Goal: Check status: Check status

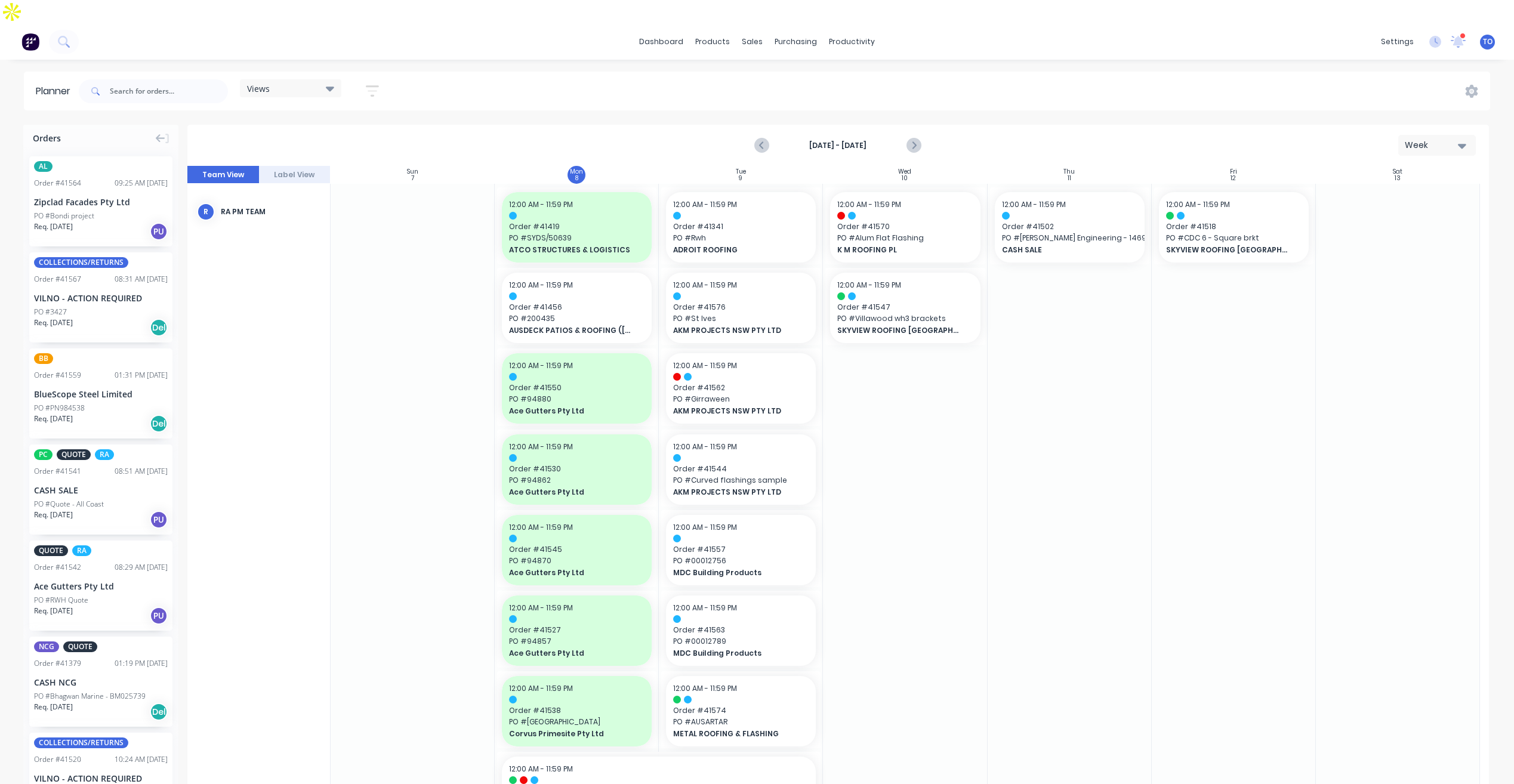
scroll to position [730, 0]
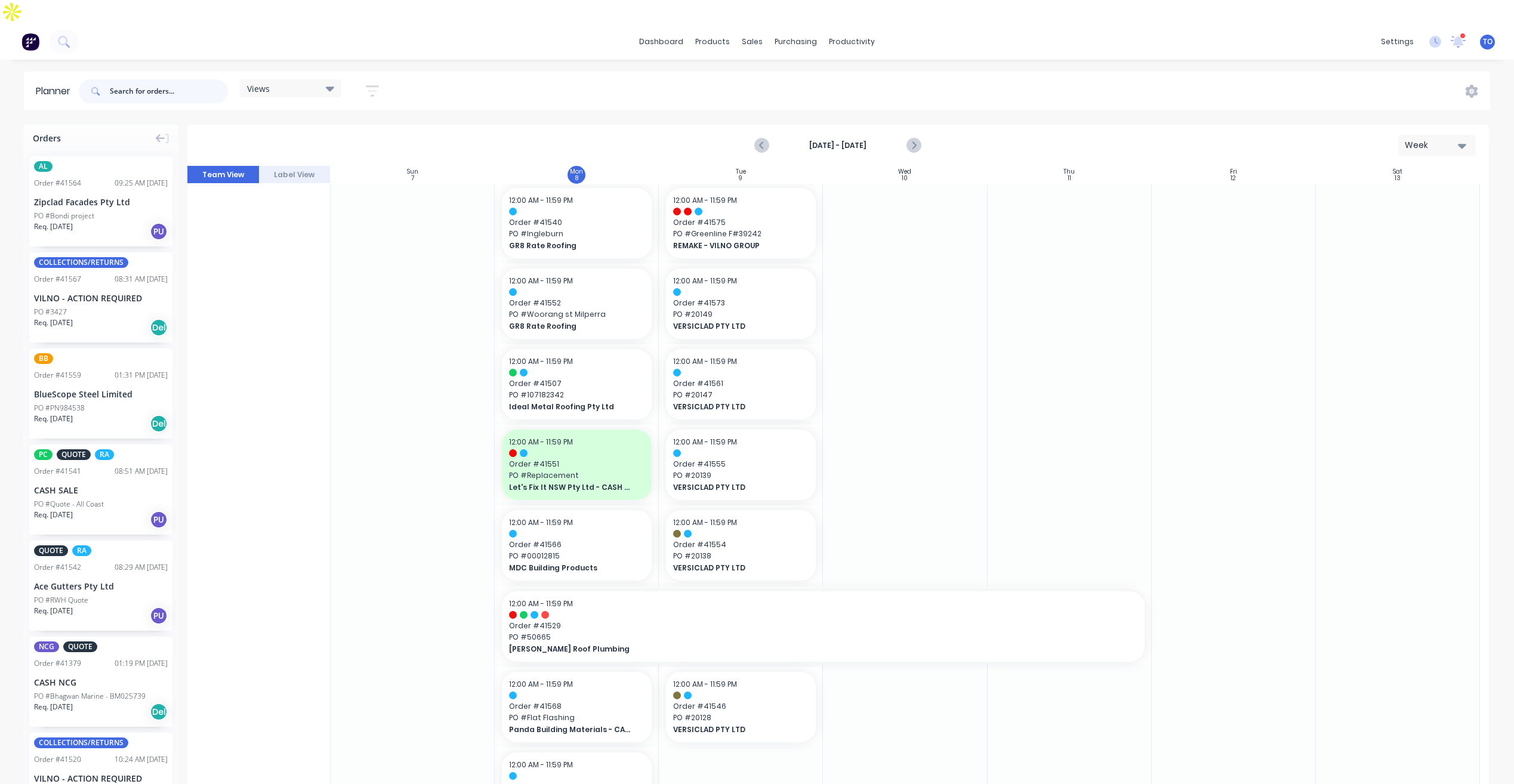
click at [178, 79] on input "text" at bounding box center [169, 91] width 118 height 24
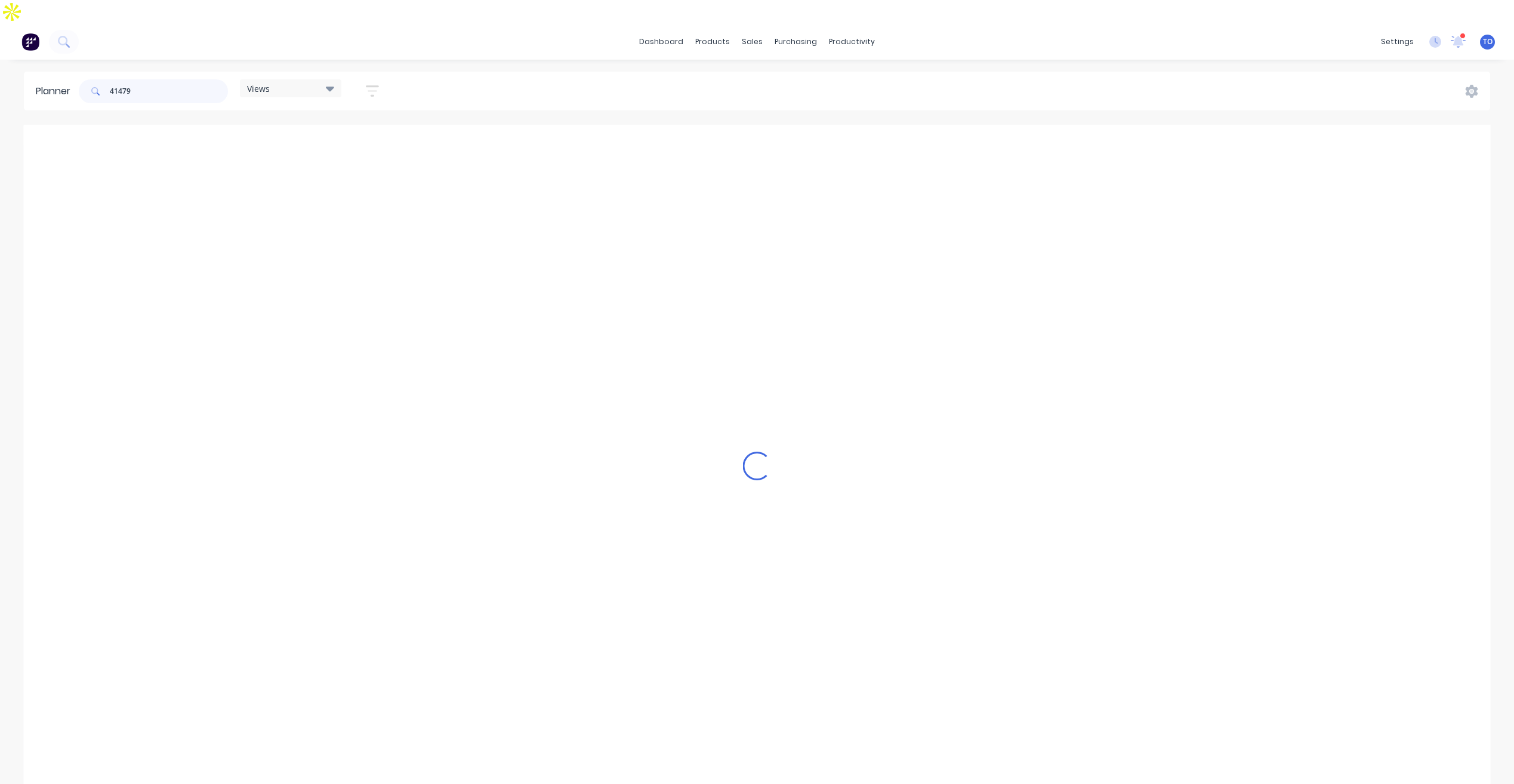
scroll to position [0, 0]
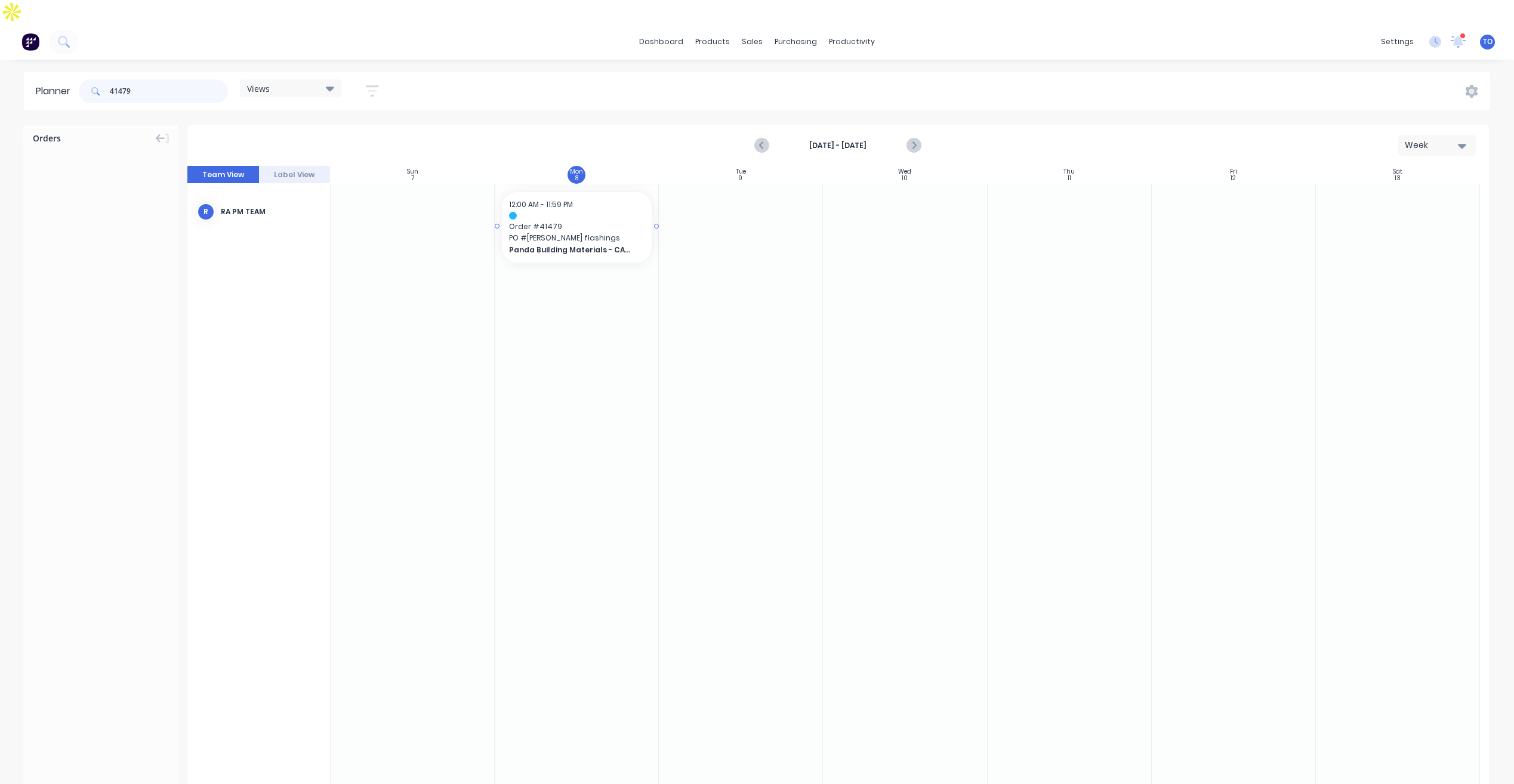
type input "41479"
click at [607, 192] on div "12:00 AM - 11:59 PM Order # 41479 PO # [PERSON_NAME] flashings Panda Building M…" at bounding box center [577, 227] width 150 height 71
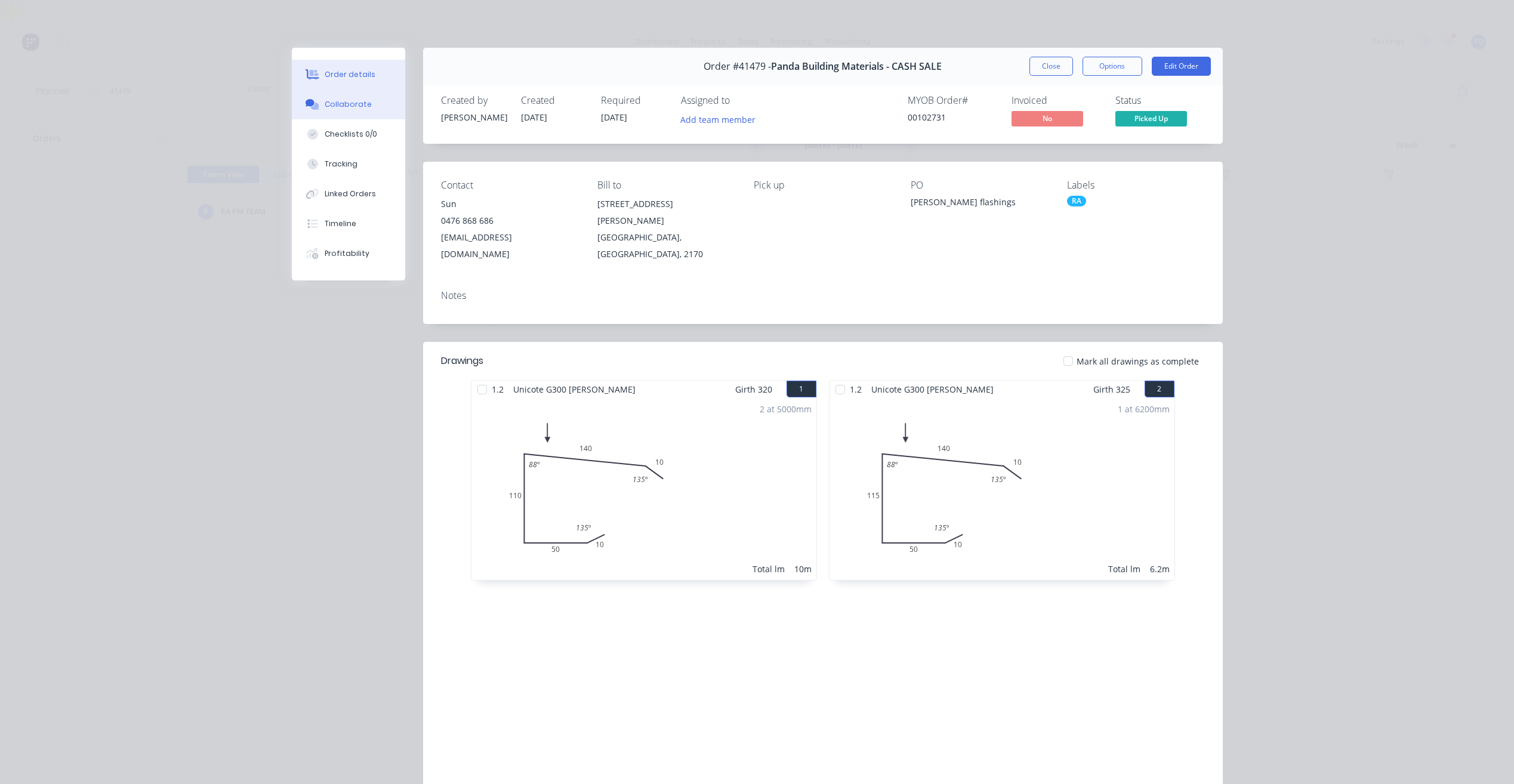
click at [340, 95] on button "Collaborate" at bounding box center [348, 104] width 114 height 30
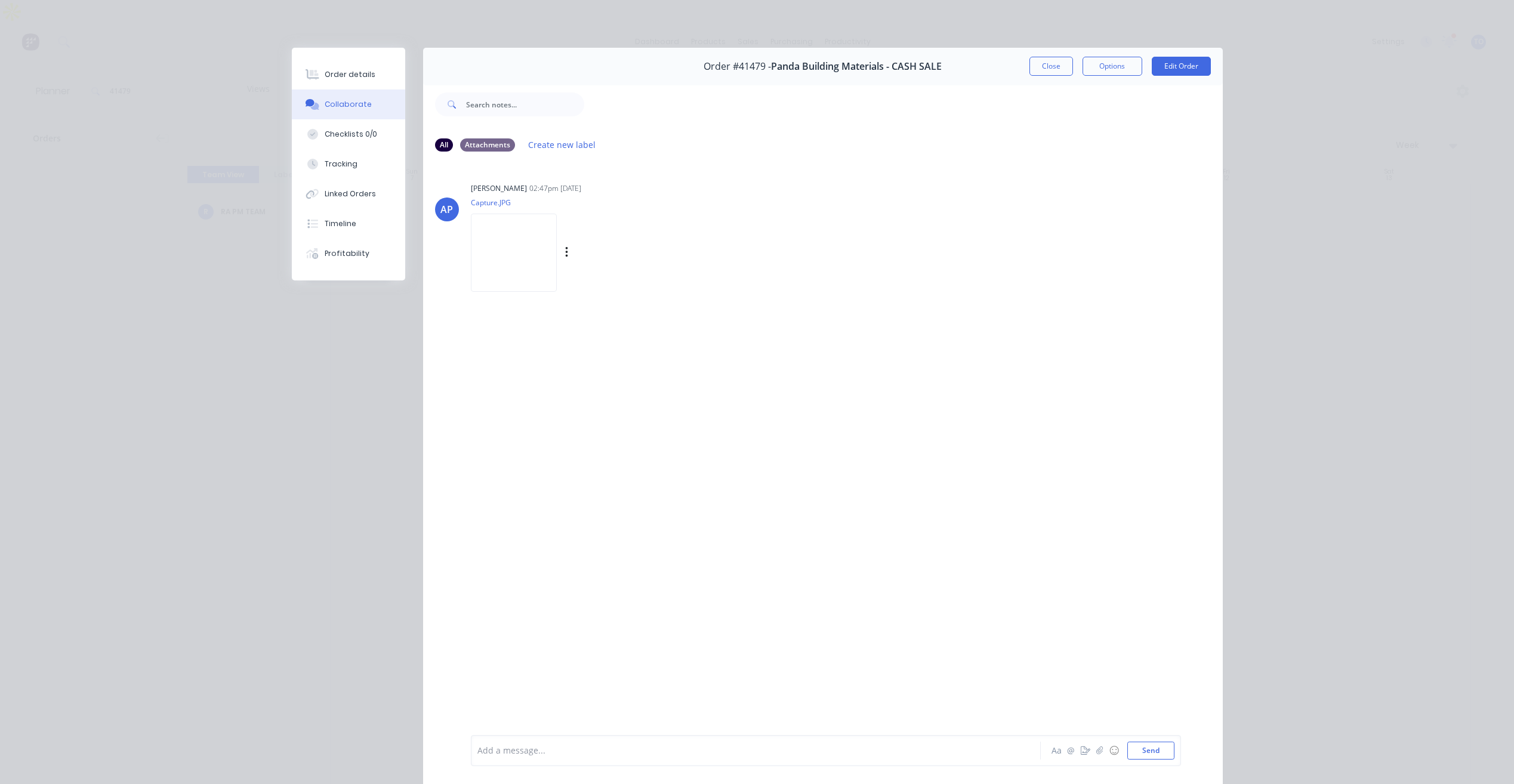
click at [532, 262] on img at bounding box center [513, 252] width 86 height 78
click at [509, 205] on p "Capture.JPG" at bounding box center [580, 202] width 219 height 10
click at [517, 258] on img at bounding box center [513, 252] width 86 height 78
click at [346, 78] on div "Order details" at bounding box center [349, 74] width 50 height 11
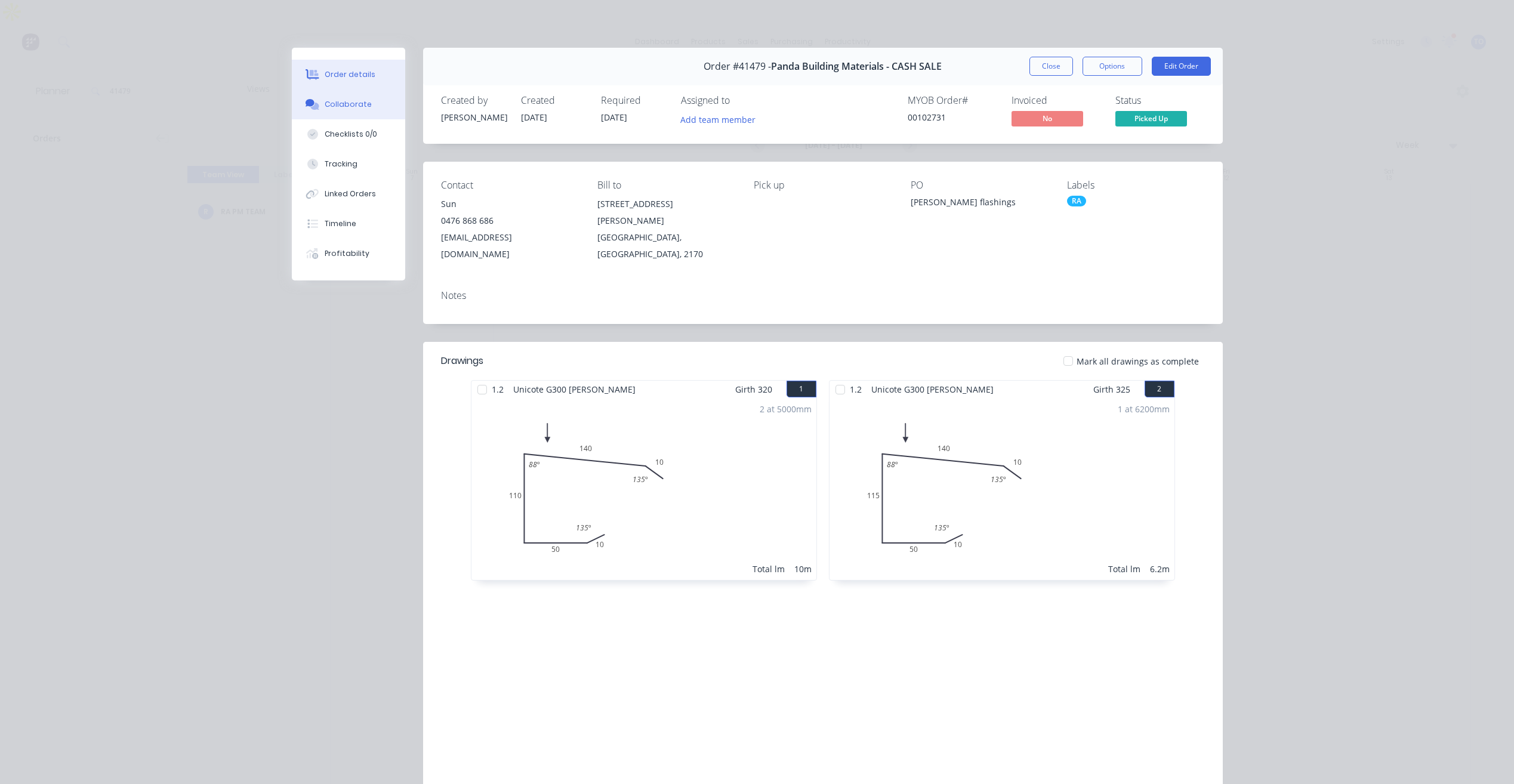
click at [347, 102] on div "Collaborate" at bounding box center [348, 104] width 48 height 11
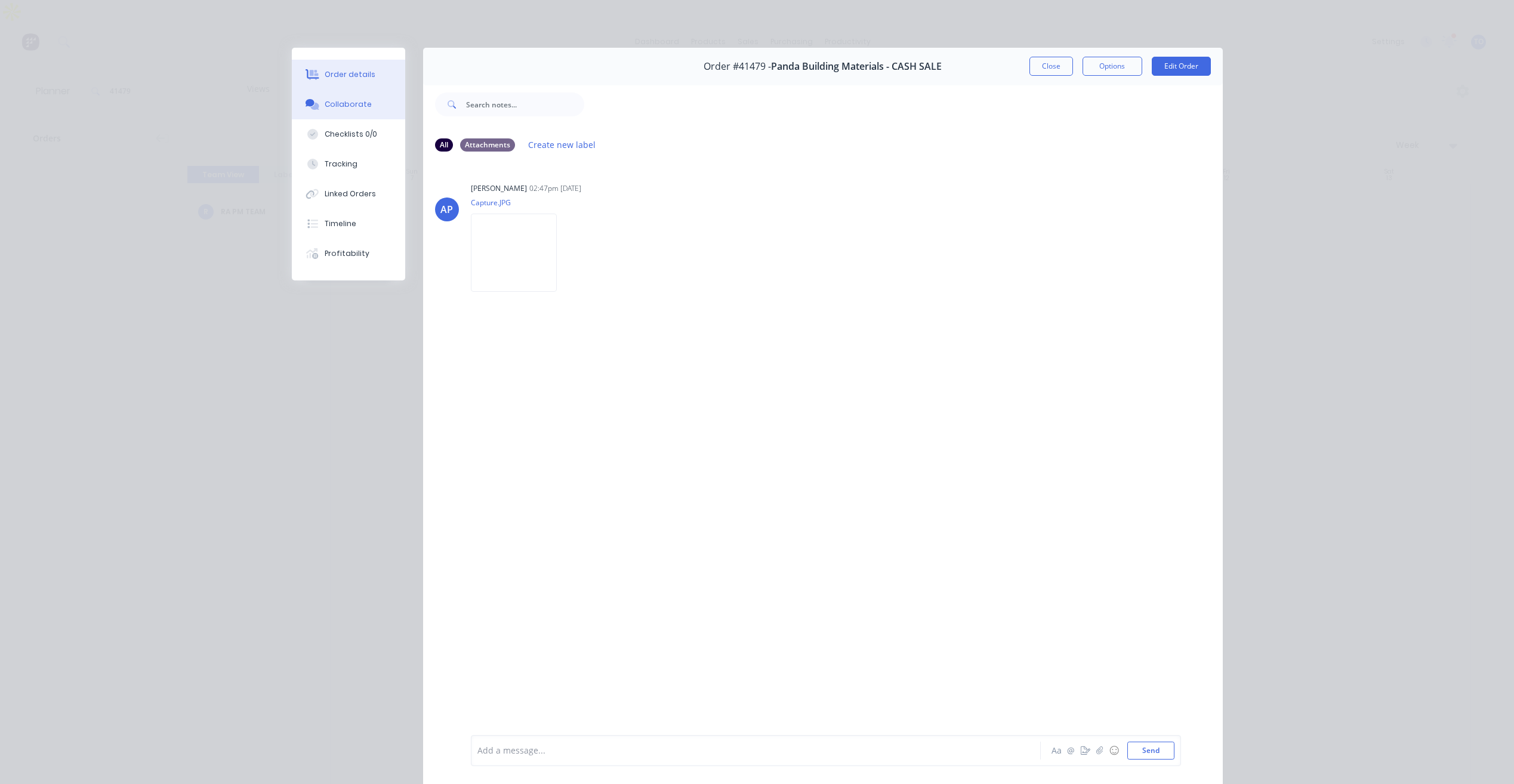
click at [344, 76] on div "Order details" at bounding box center [349, 74] width 50 height 11
